Goal: Task Accomplishment & Management: Complete application form

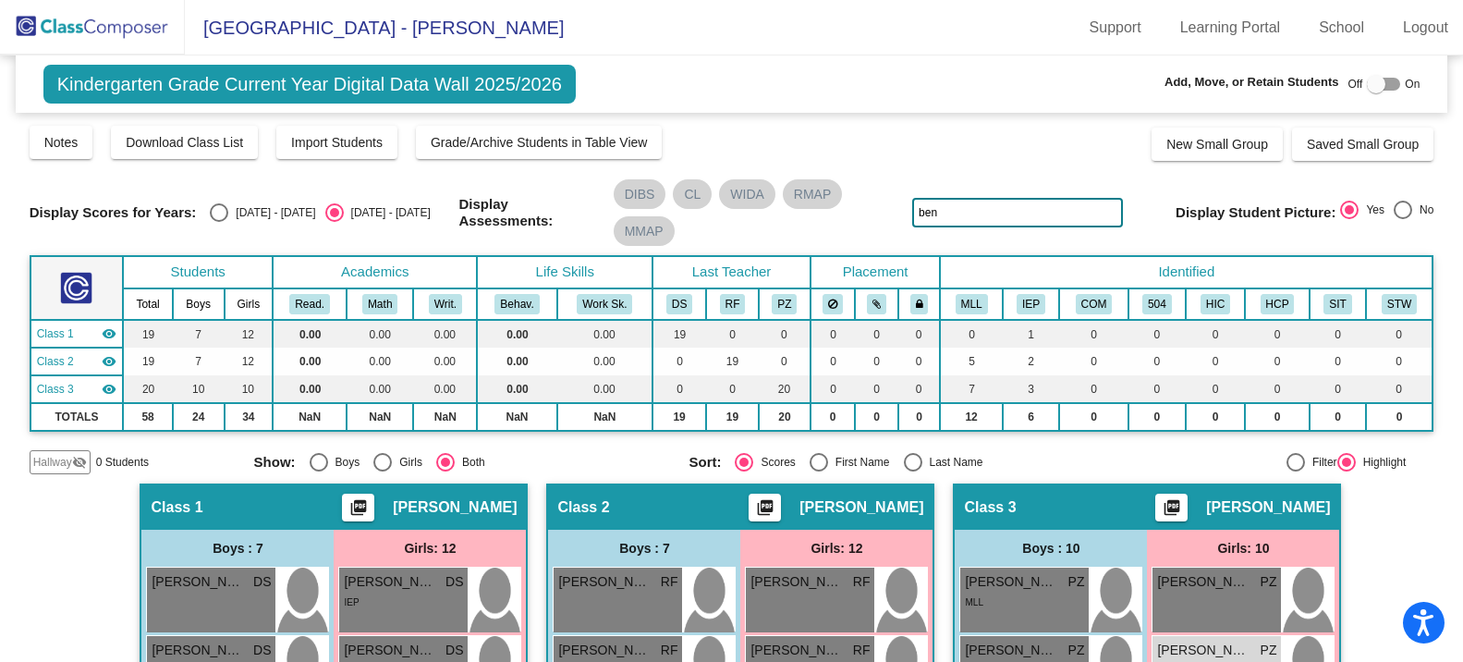
scroll to position [185, 0]
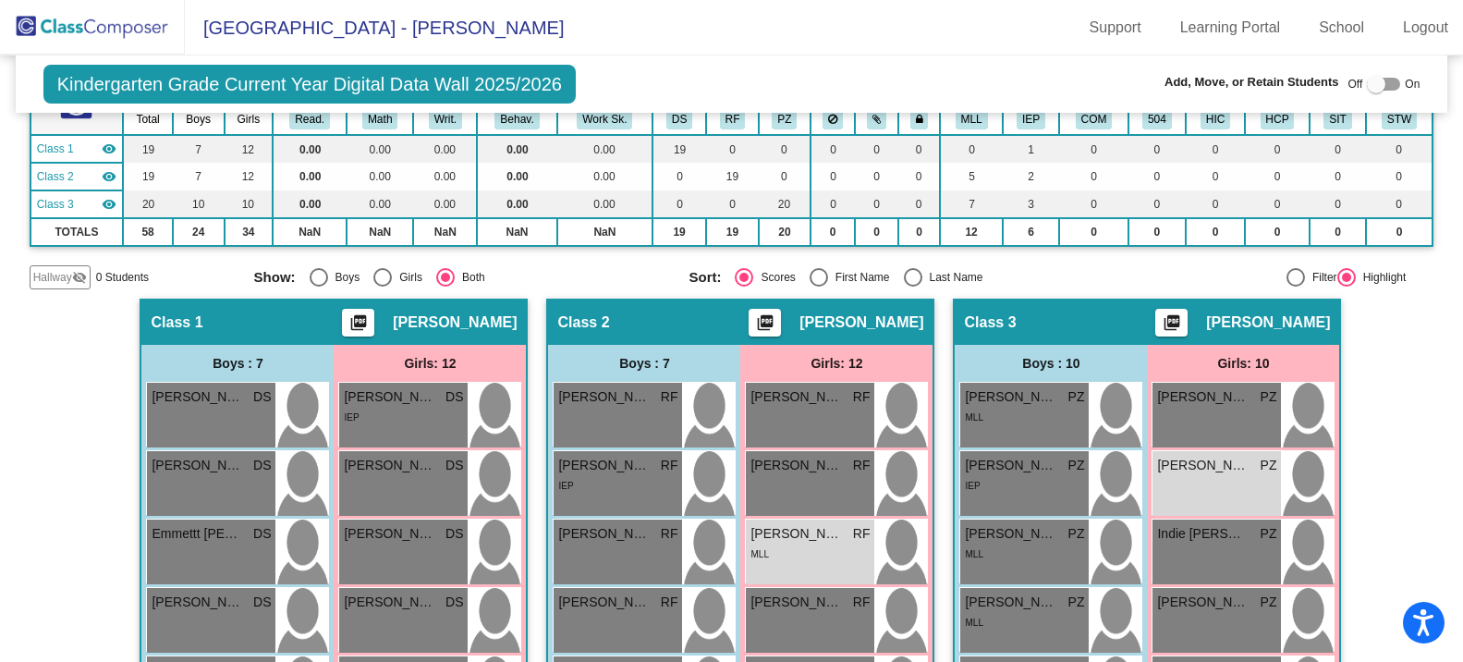
click at [79, 262] on div "Display Scores for Years: [DATE] - [DATE] [DATE] - [DATE] Grade/Archive Student…" at bounding box center [732, 114] width 1405 height 350
click at [82, 269] on div "Hallway visibility_off" at bounding box center [60, 277] width 61 height 24
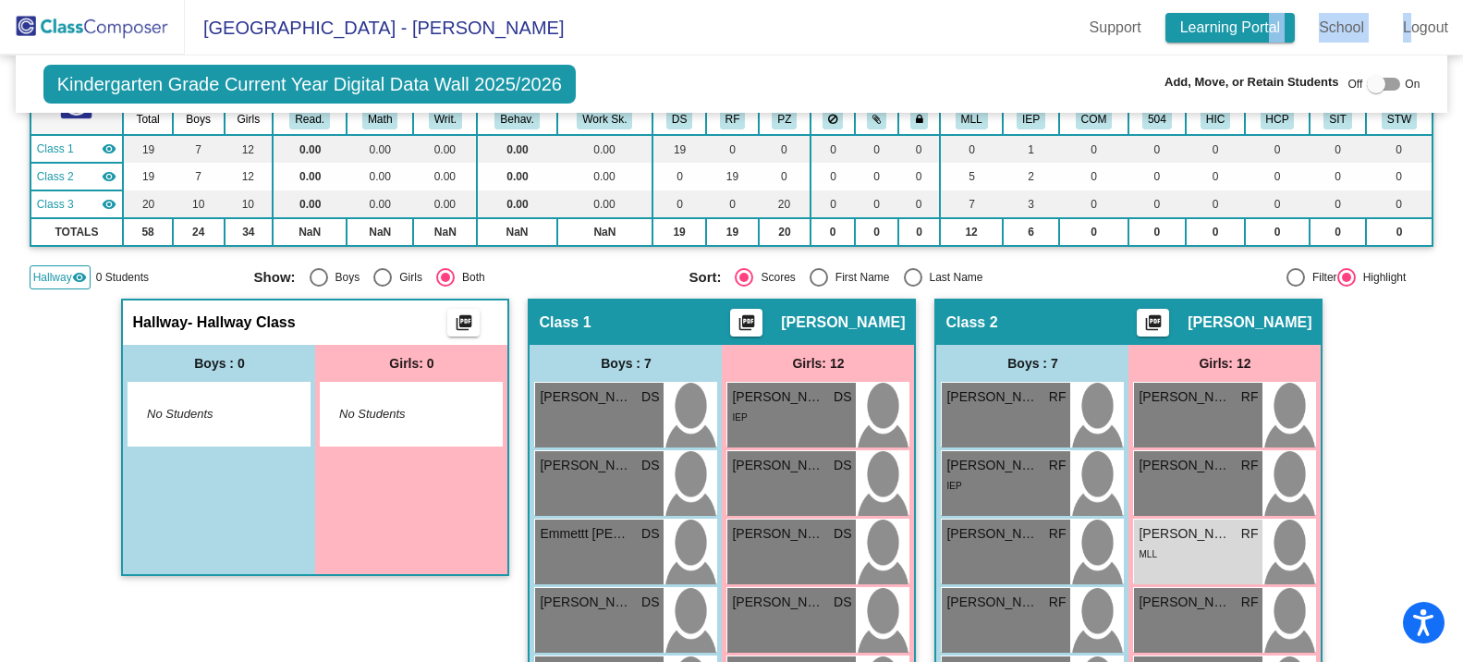
drag, startPoint x: 1409, startPoint y: 25, endPoint x: 1269, endPoint y: 41, distance: 140.5
click at [1269, 41] on div "Support Learning Portal School Logout" at bounding box center [1269, 28] width 388 height 30
click at [1383, 94] on label at bounding box center [1383, 84] width 33 height 22
checkbox input "true"
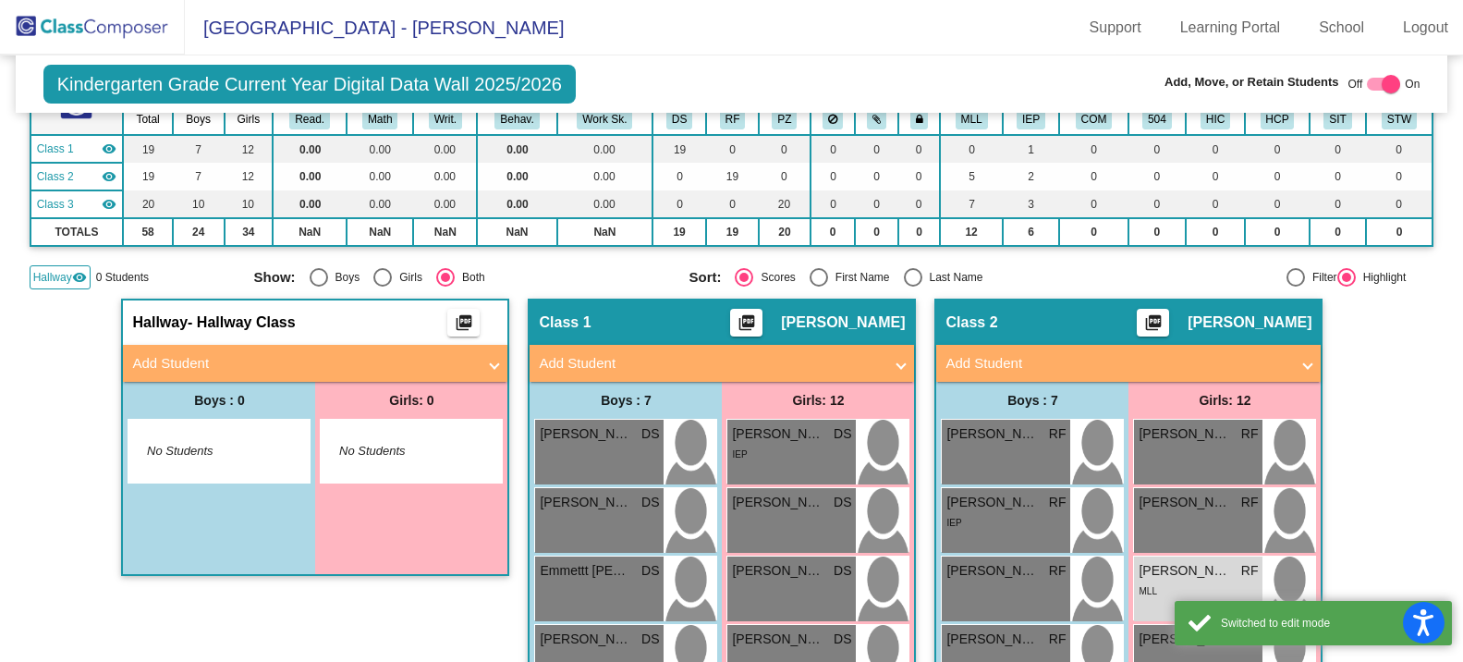
click at [203, 378] on mat-expansion-panel-header "Add Student" at bounding box center [315, 363] width 385 height 37
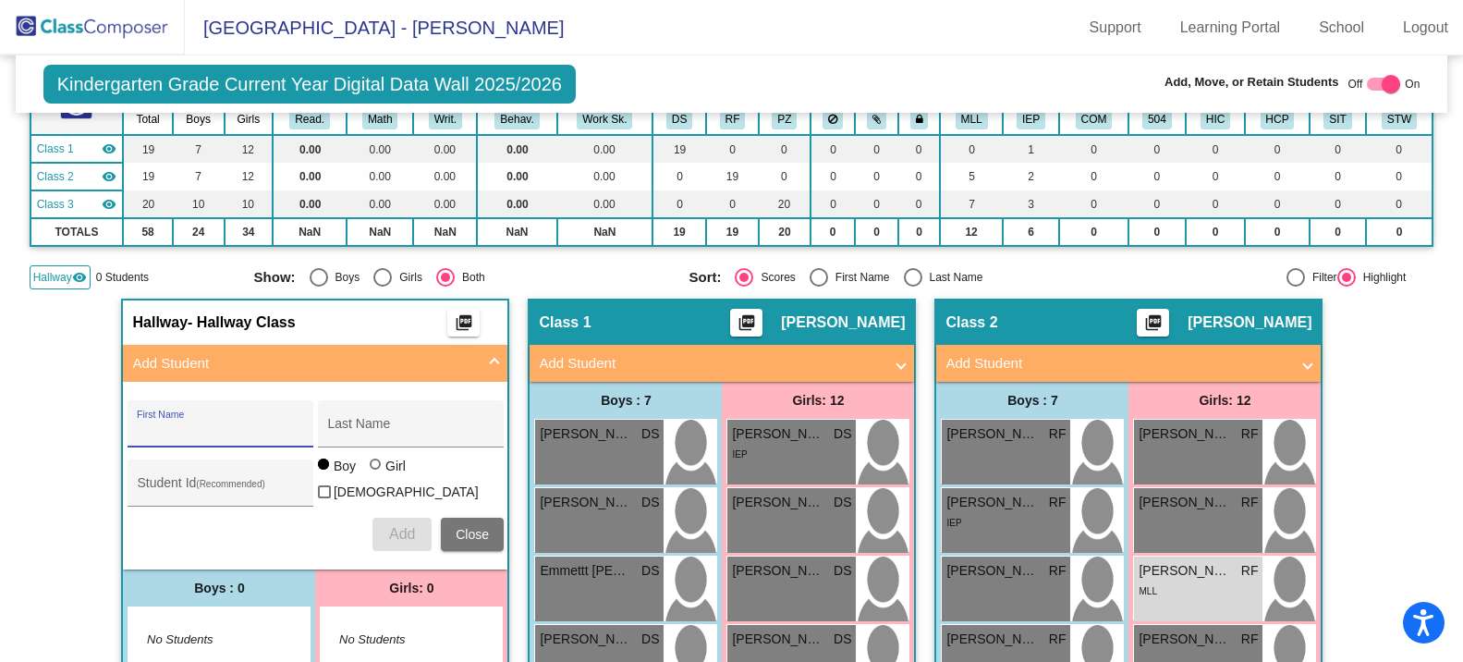
click at [193, 432] on input "First Name" at bounding box center [220, 430] width 166 height 15
type input "[PERSON_NAME]"
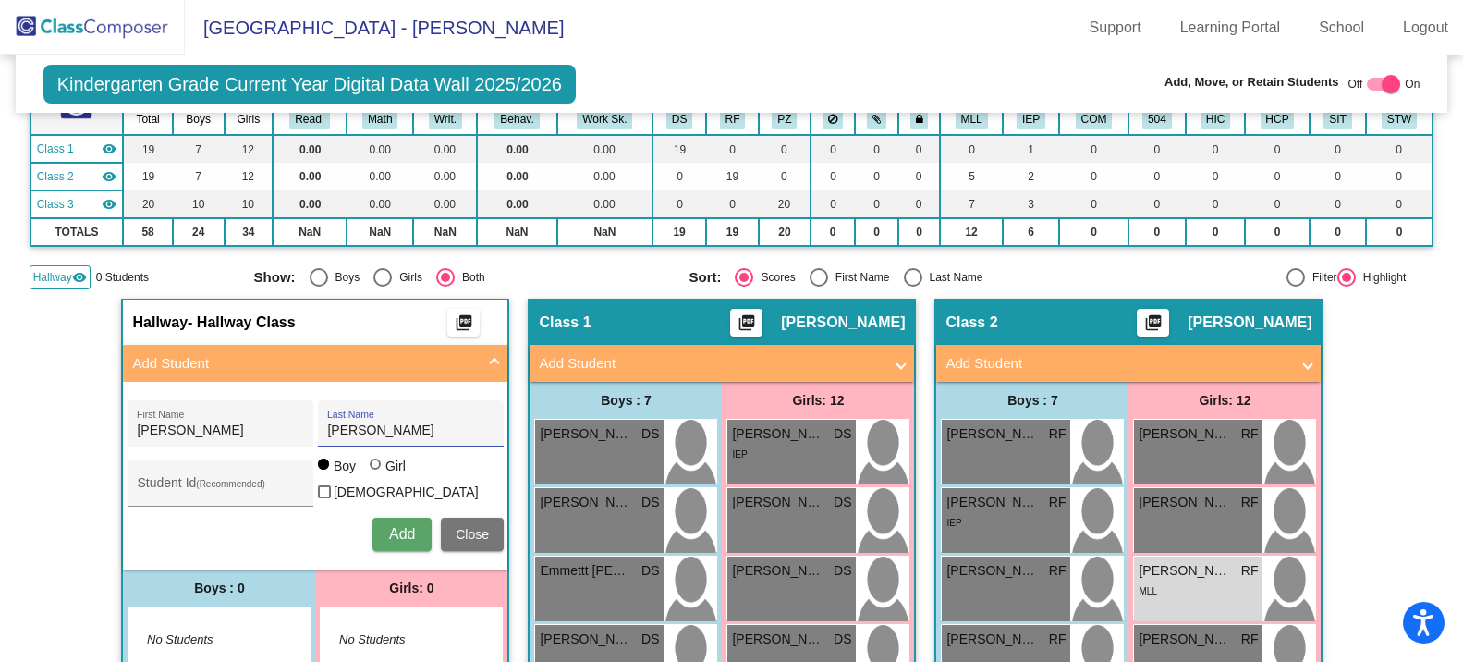
type input "[PERSON_NAME]"
click at [388, 518] on button "Add" at bounding box center [402, 534] width 59 height 33
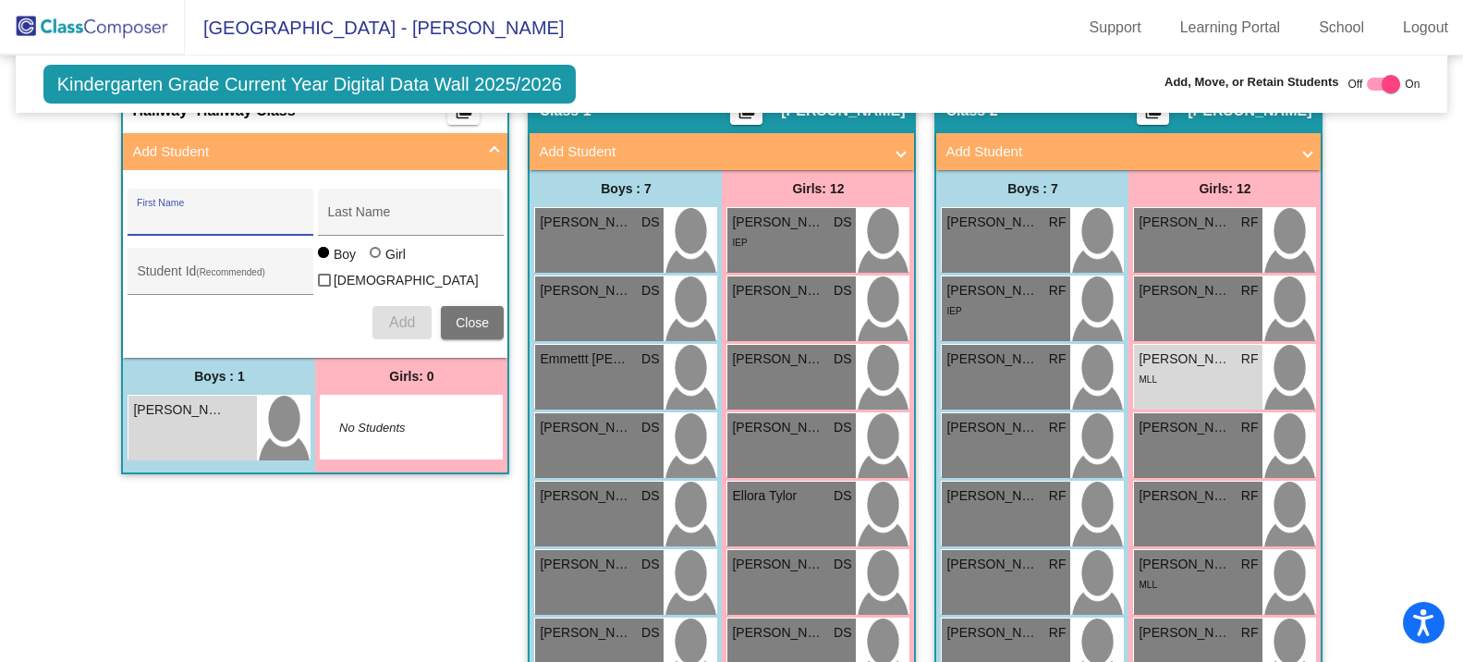
scroll to position [370, 0]
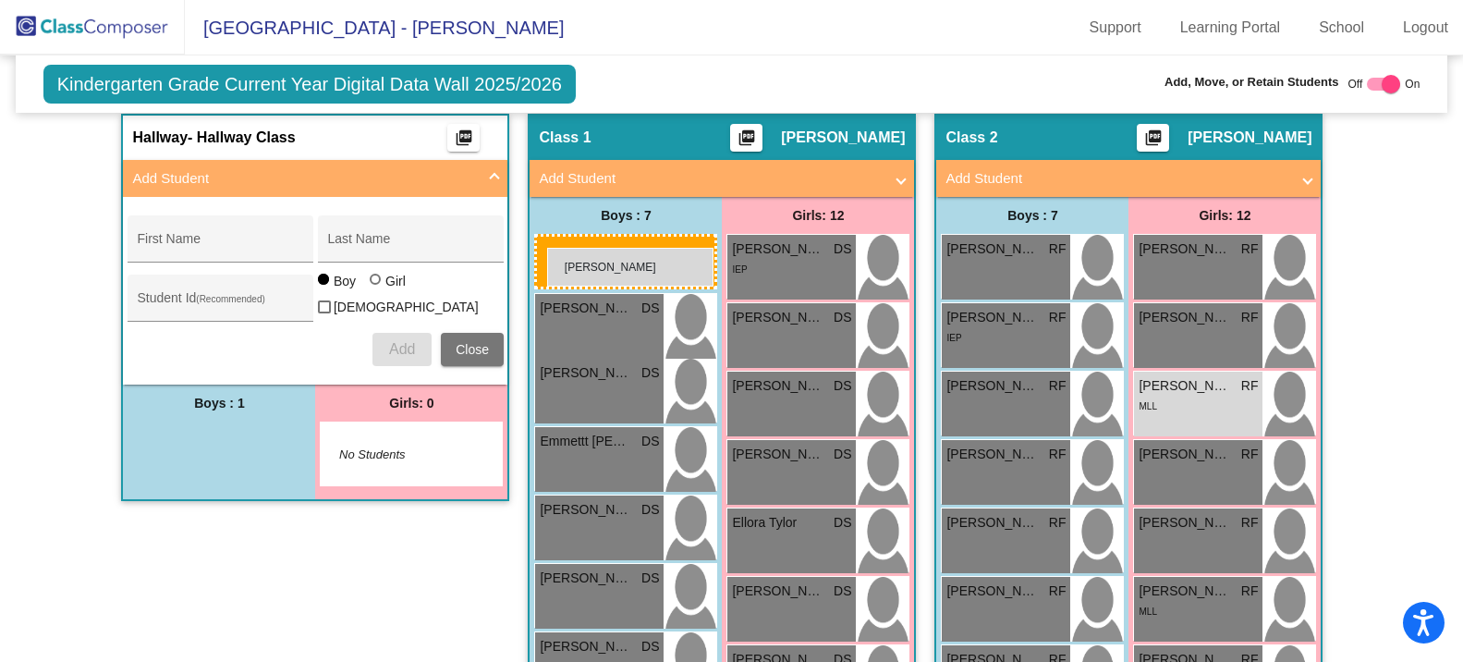
drag, startPoint x: 154, startPoint y: 462, endPoint x: 547, endPoint y: 248, distance: 447.6
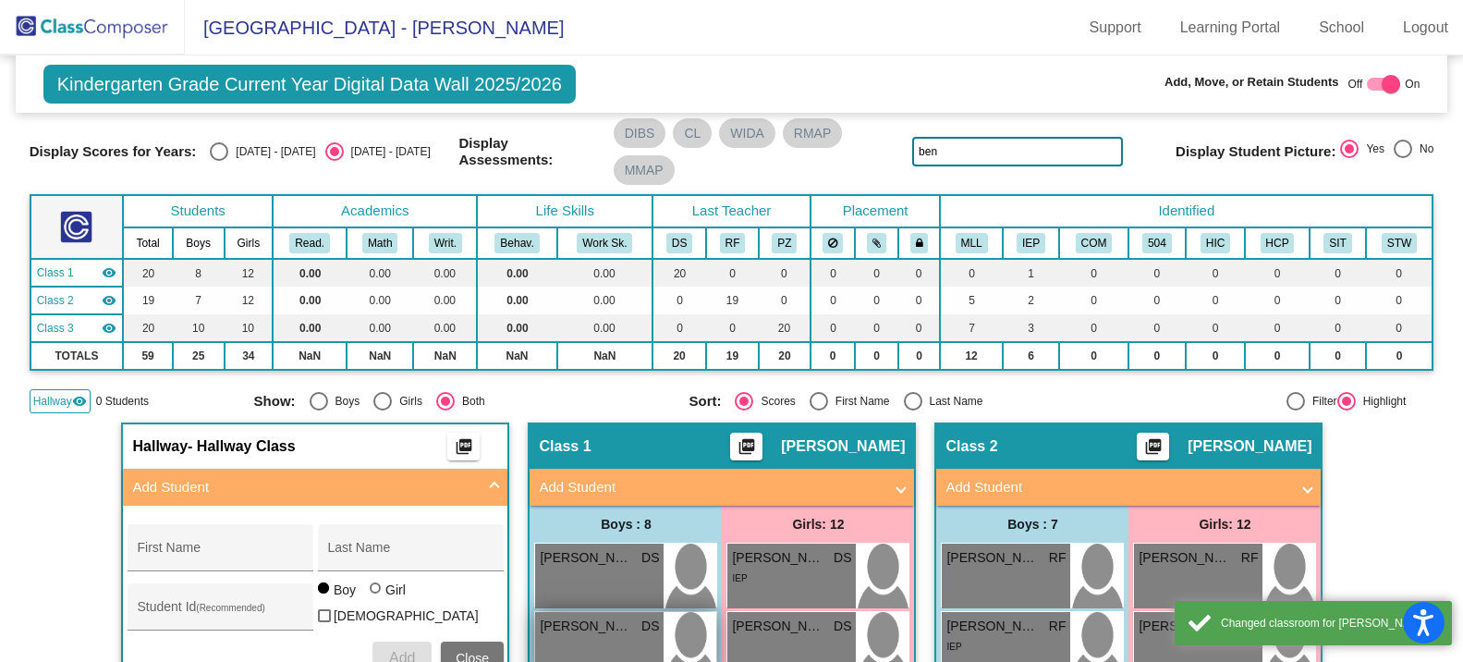
scroll to position [0, 0]
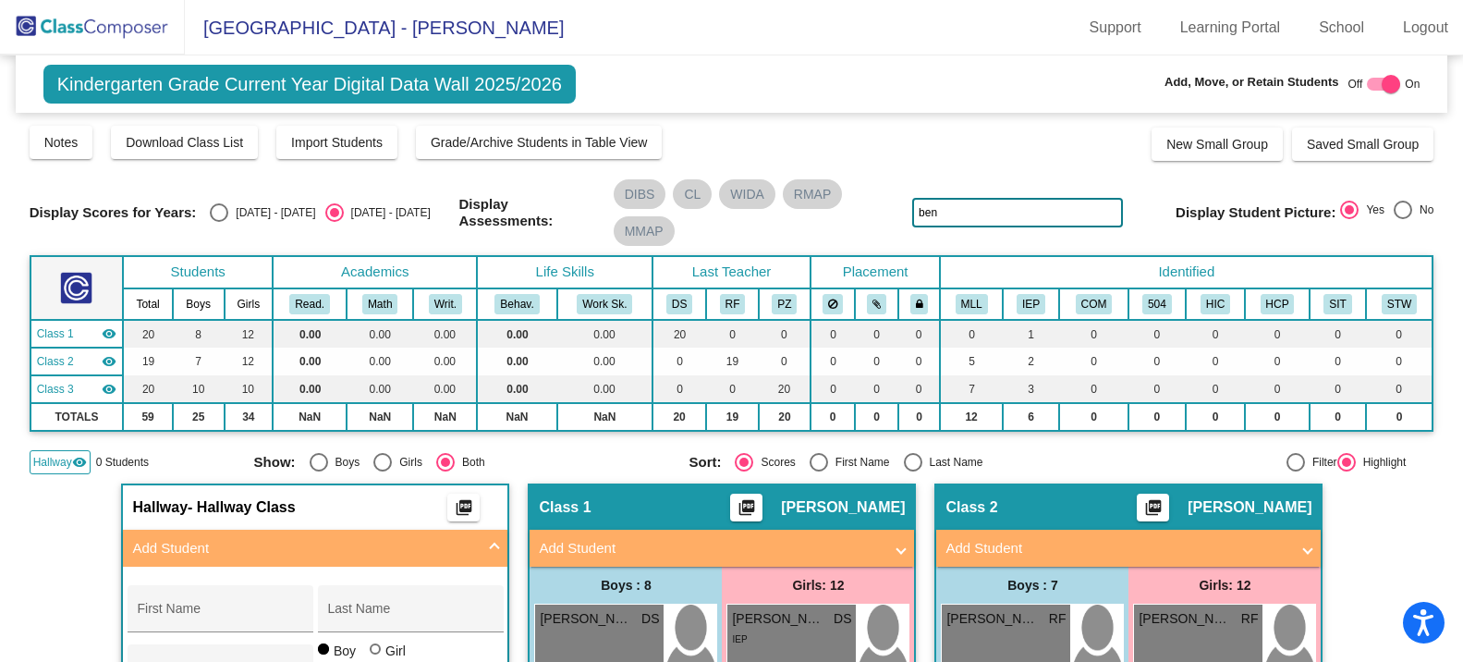
click at [1367, 83] on div at bounding box center [1383, 84] width 33 height 13
checkbox input "false"
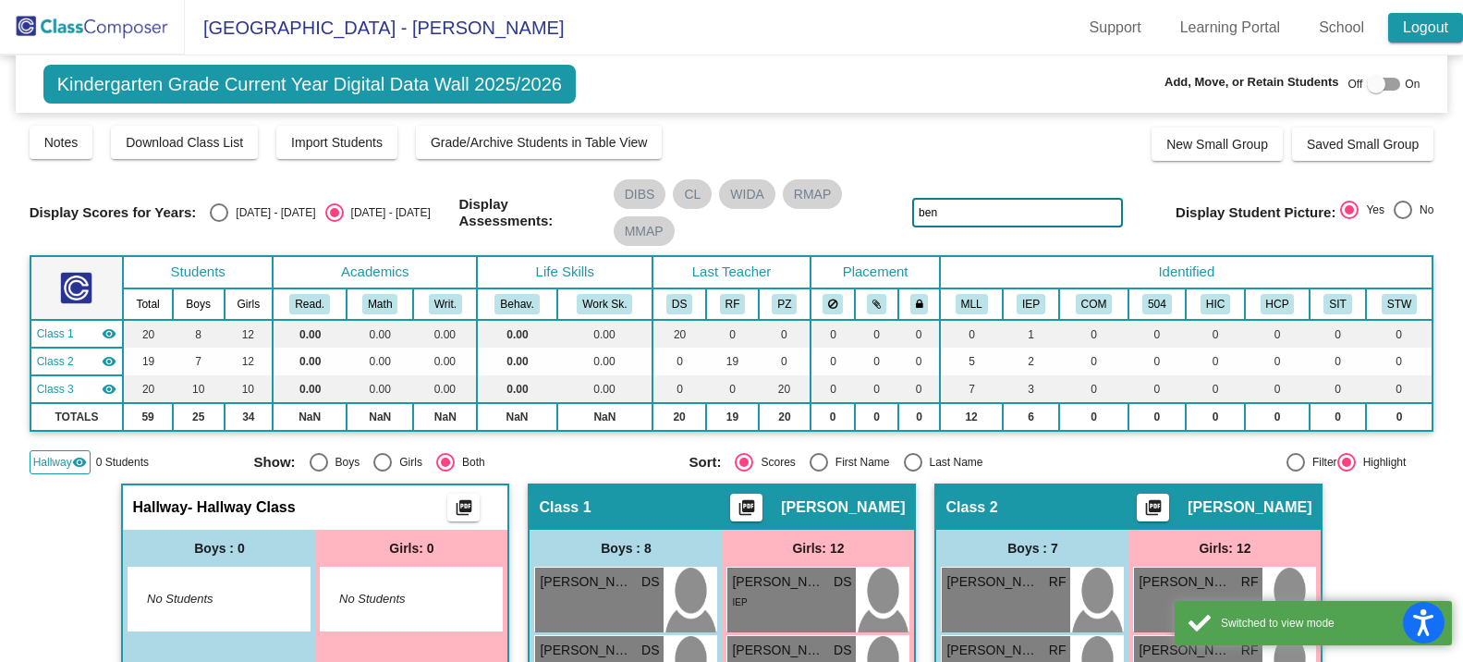
click at [1423, 23] on link "Logout" at bounding box center [1426, 28] width 75 height 30
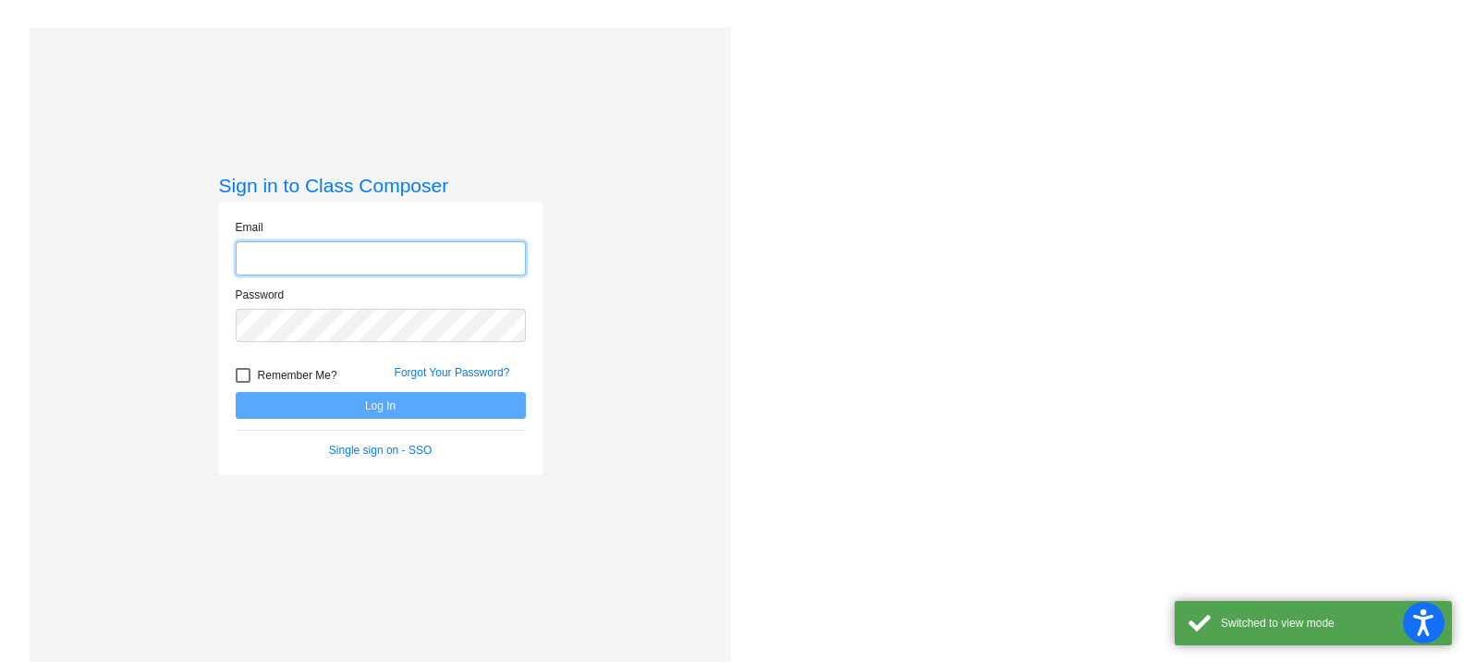
type input "[EMAIL_ADDRESS][DOMAIN_NAME]"
